Goal: Information Seeking & Learning: Learn about a topic

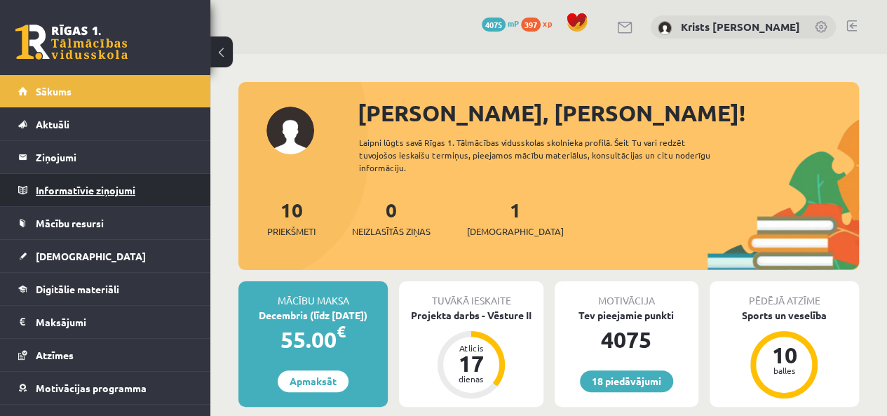
scroll to position [50, 0]
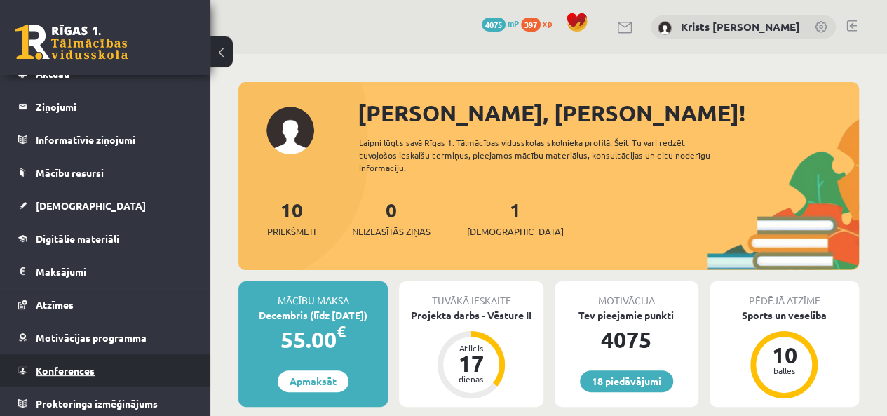
click at [62, 370] on span "Konferences" at bounding box center [65, 370] width 59 height 13
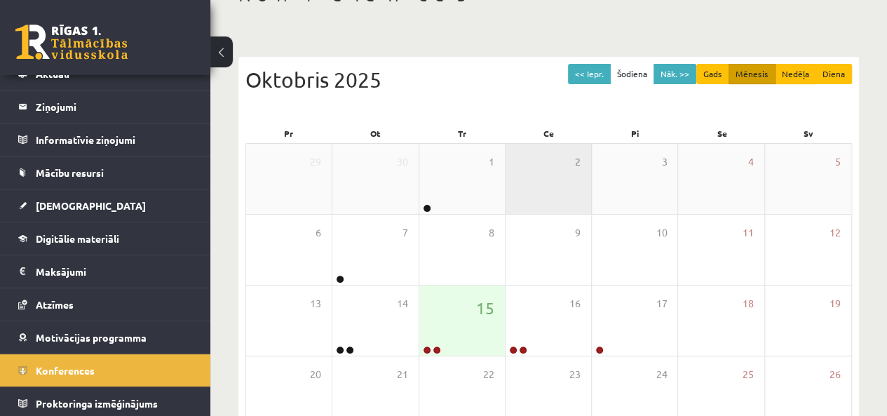
scroll to position [140, 0]
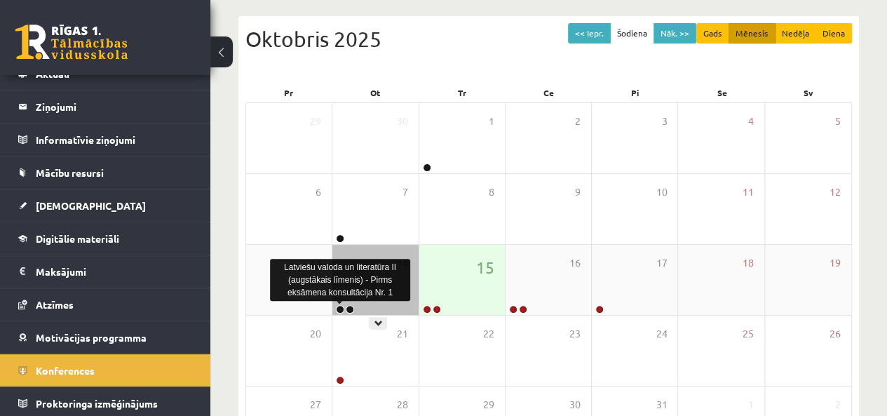
click at [341, 308] on link at bounding box center [340, 309] width 8 height 8
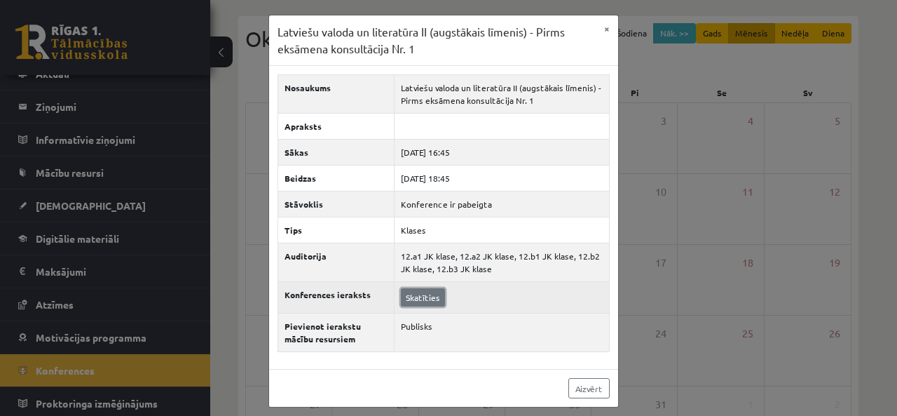
click at [411, 299] on link "Skatīties" at bounding box center [423, 297] width 44 height 18
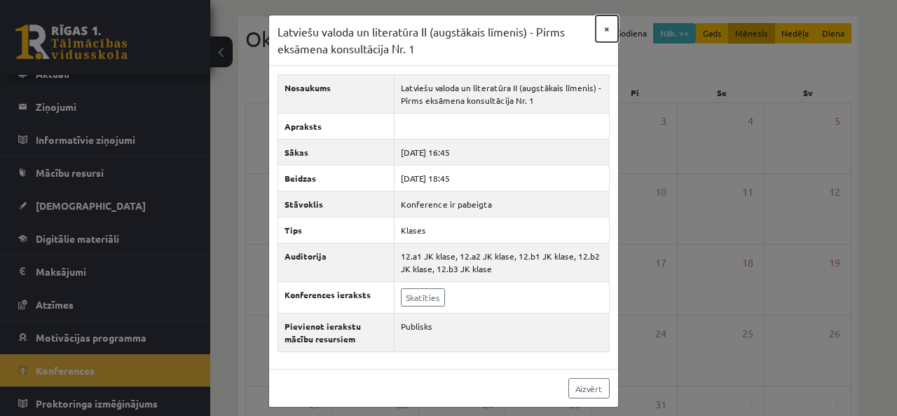
click at [608, 20] on button "×" at bounding box center [607, 28] width 22 height 27
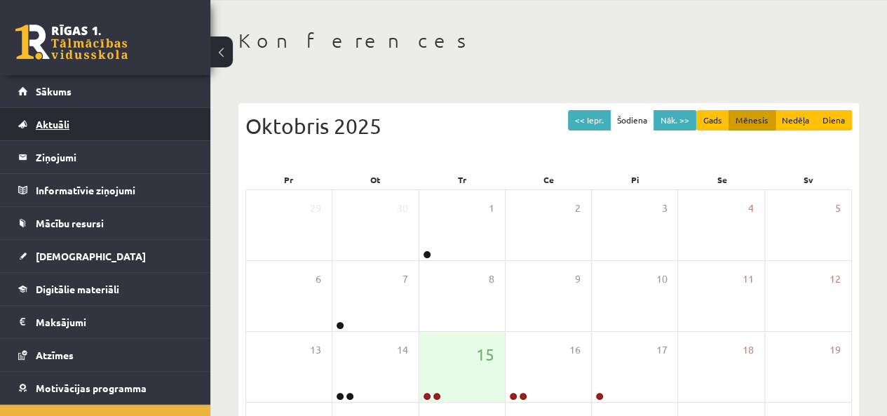
scroll to position [0, 0]
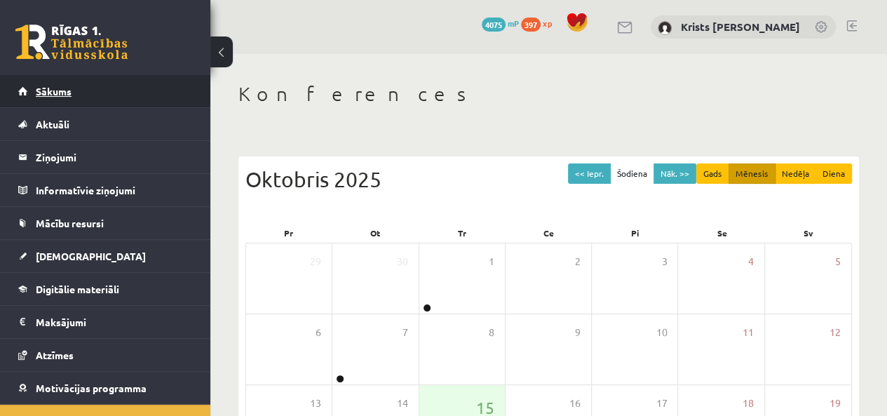
click at [71, 102] on link "Sākums" at bounding box center [105, 91] width 175 height 32
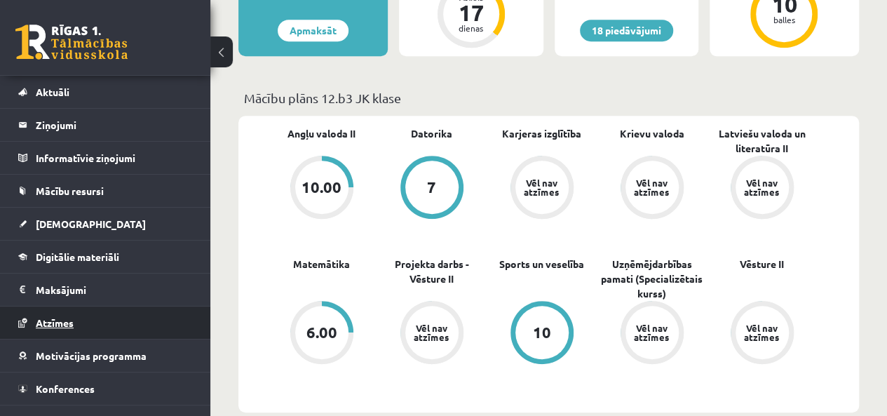
scroll to position [50, 0]
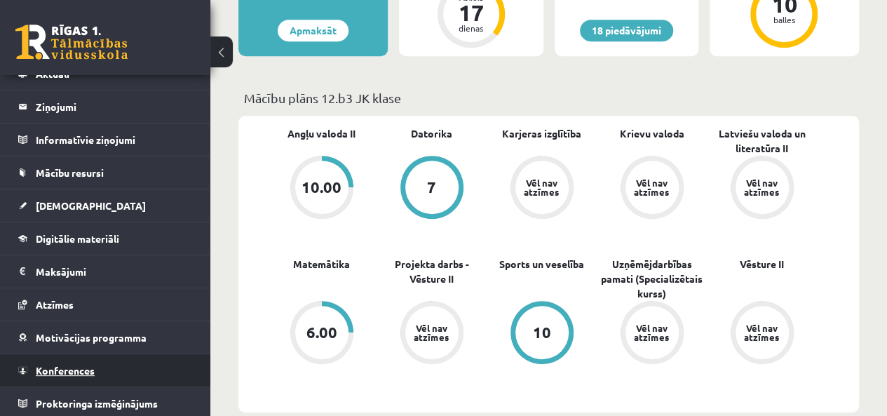
click at [57, 372] on span "Konferences" at bounding box center [65, 370] width 59 height 13
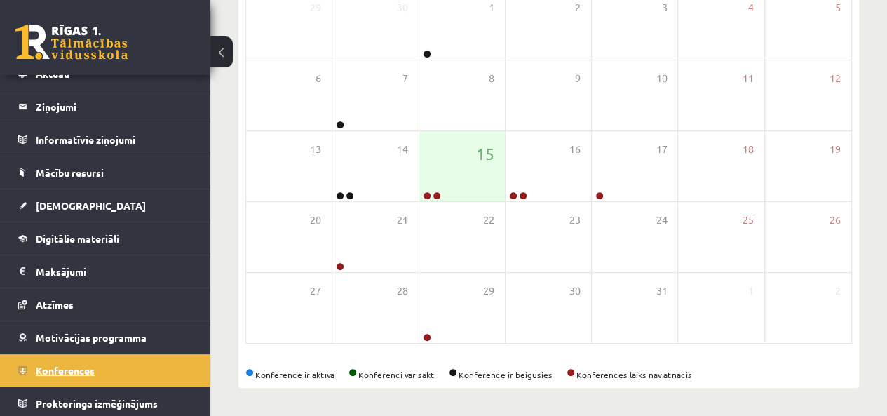
scroll to position [252, 0]
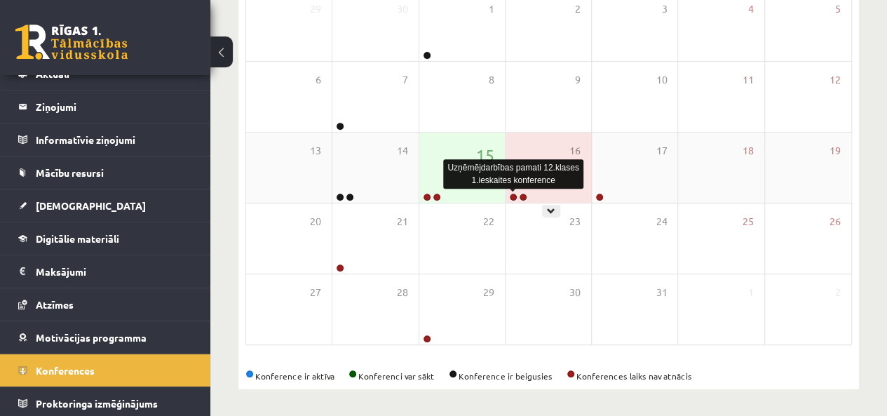
click at [513, 200] on link at bounding box center [513, 197] width 8 height 8
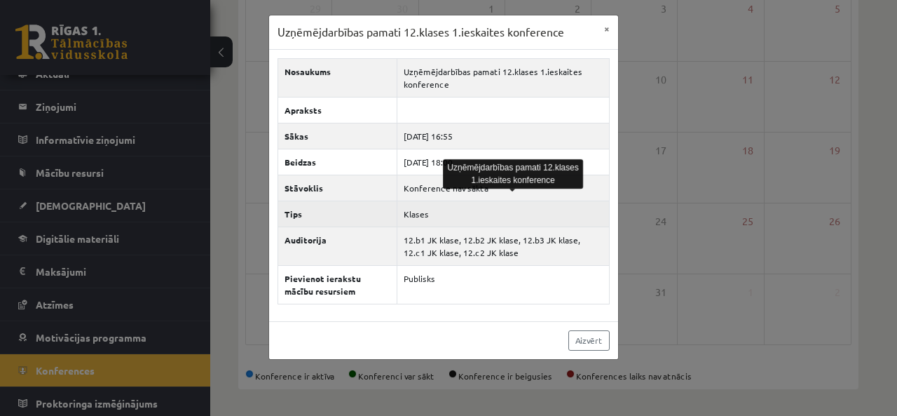
click at [526, 205] on td "Klases" at bounding box center [503, 214] width 212 height 26
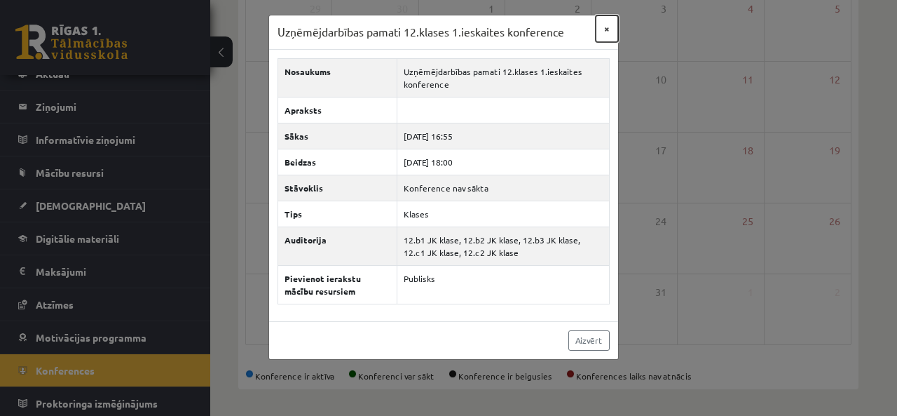
click at [607, 28] on button "×" at bounding box center [607, 28] width 22 height 27
